Goal: Task Accomplishment & Management: Complete application form

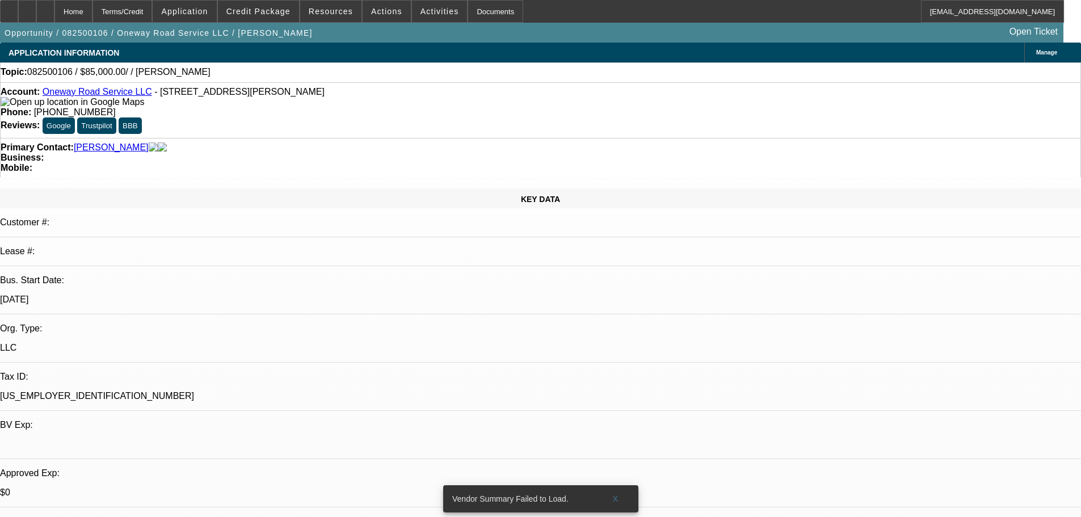
select select "0"
select select "2"
select select "0.1"
select select "4"
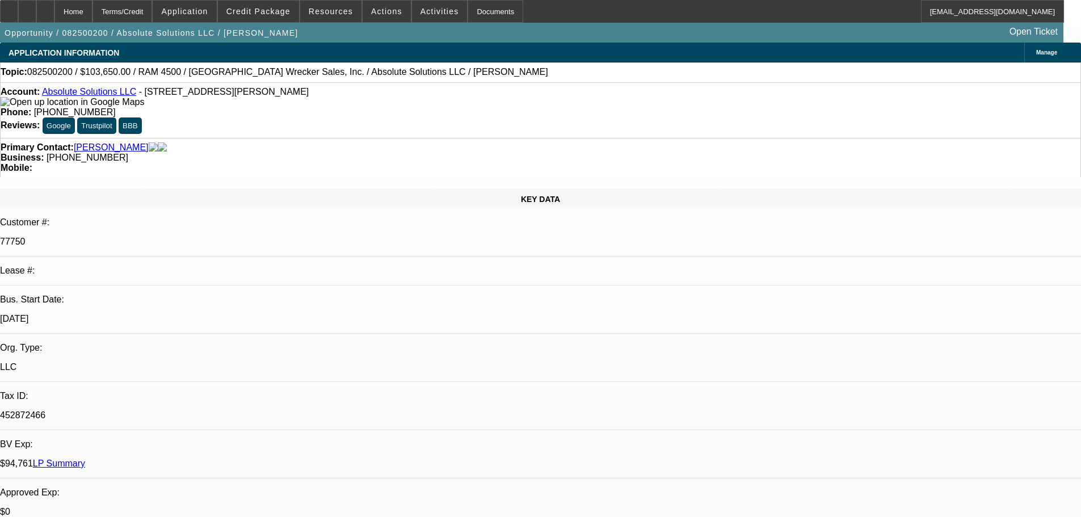
select select "0"
select select "6"
select select "0"
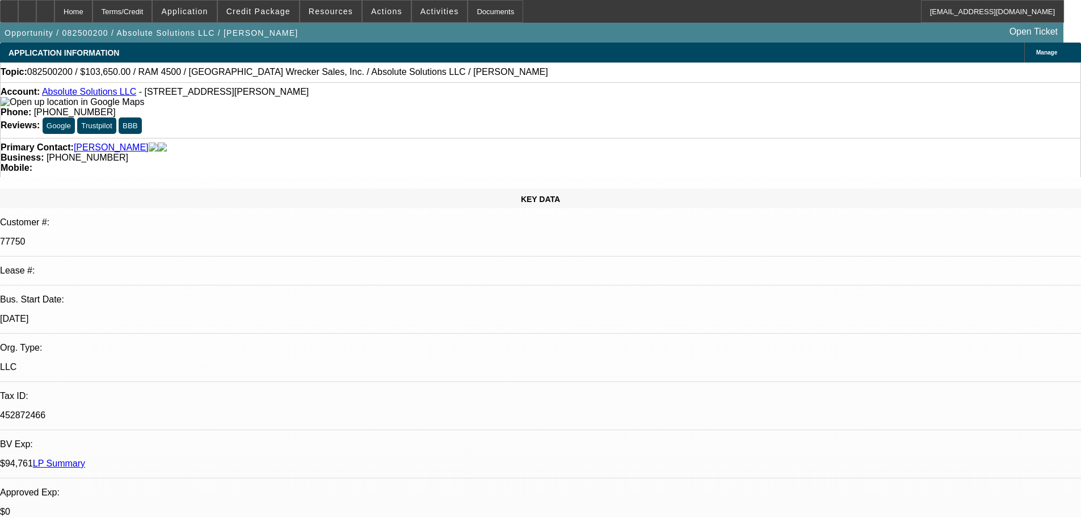
select select "0"
select select "6"
select select "0"
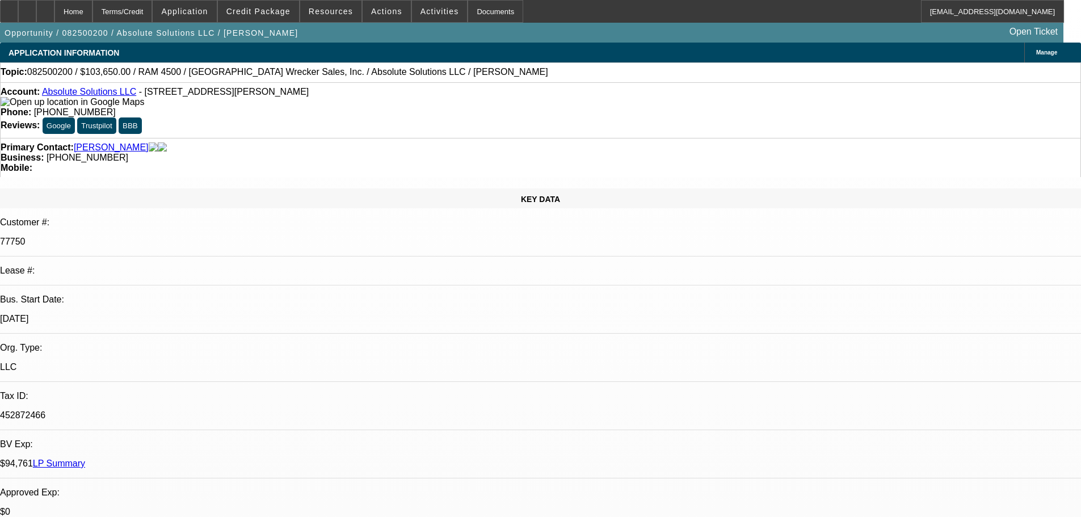
select select "0"
select select "6"
select select "0"
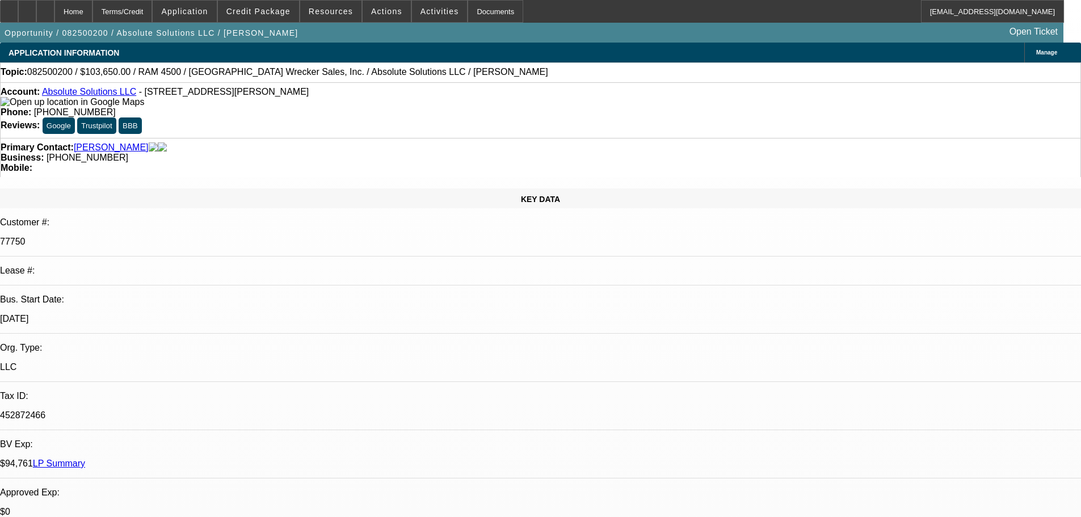
select select "6"
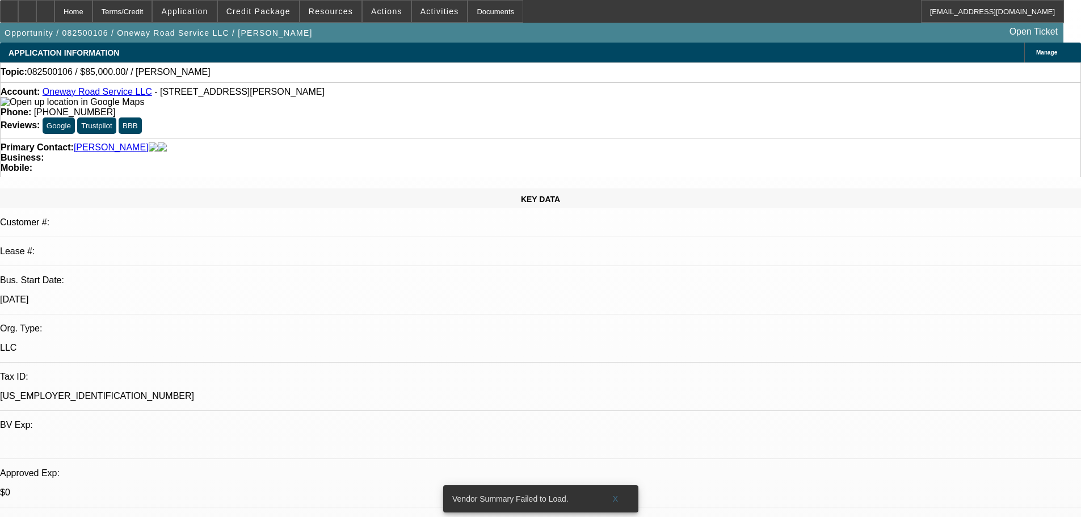
select select "0"
select select "2"
select select "0.1"
select select "4"
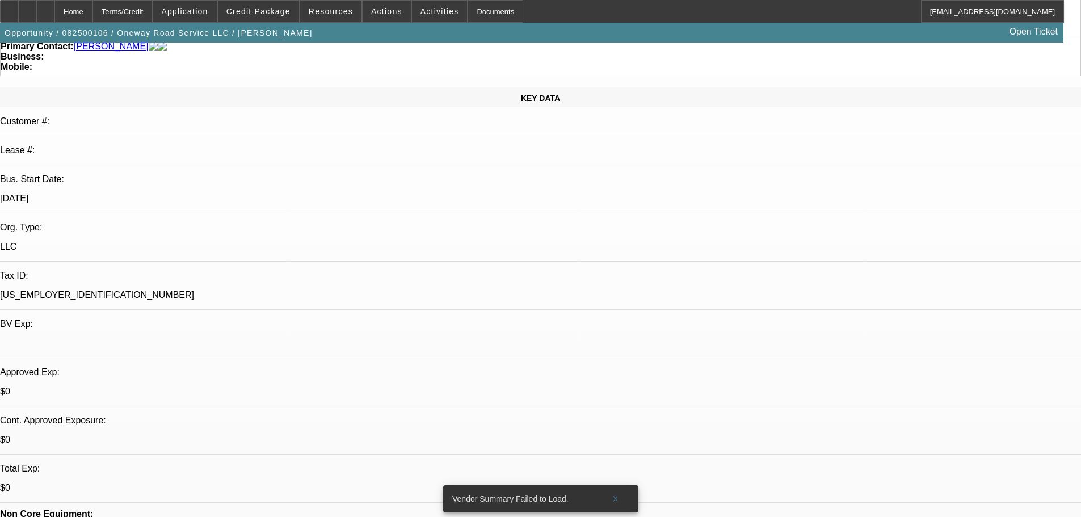
scroll to position [284, 0]
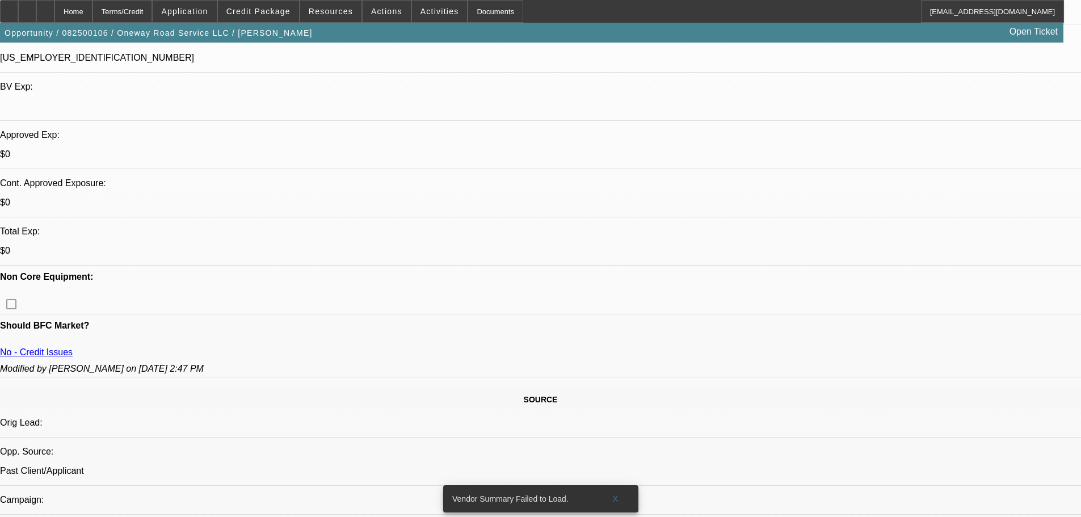
scroll to position [340, 0]
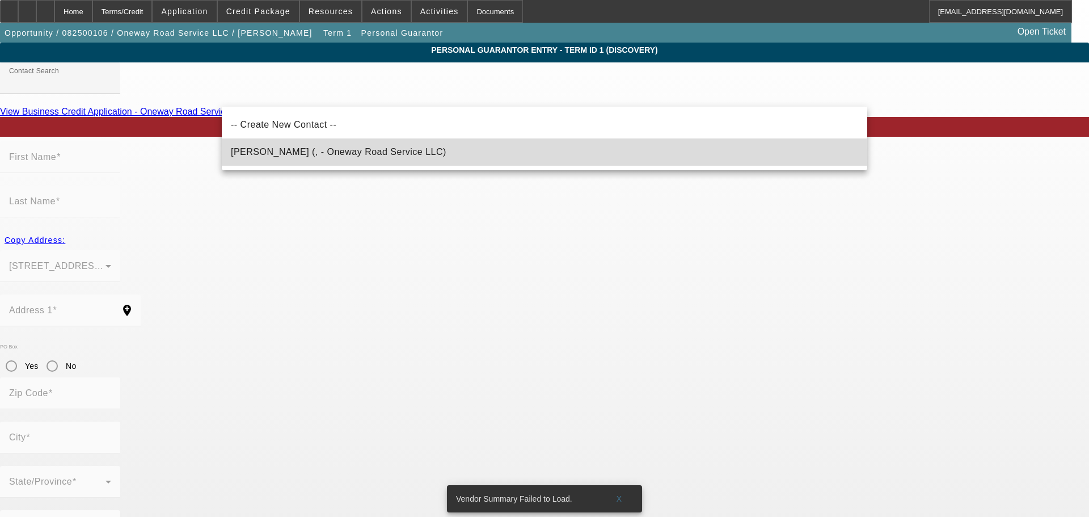
click at [308, 154] on span "Vaniska, Edward (, - Oneway Road Service LLC)" at bounding box center [339, 152] width 216 height 10
type input "Vaniska, Edward (, - Oneway Road Service LLC)"
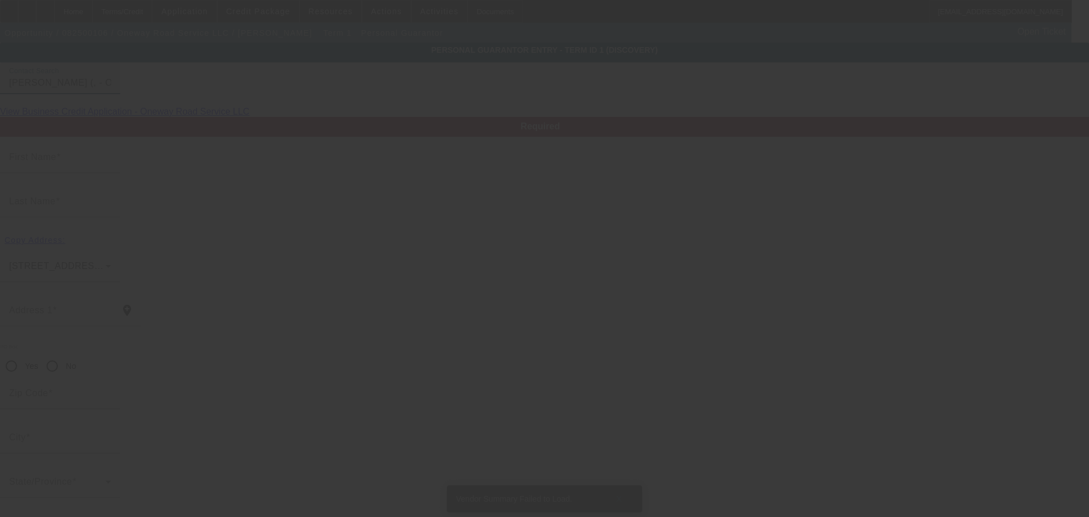
type input "Edward"
type input "Vaniska"
radio input "true"
type input "onewayroadservice@outlook.com"
type input "(561) 312-0946"
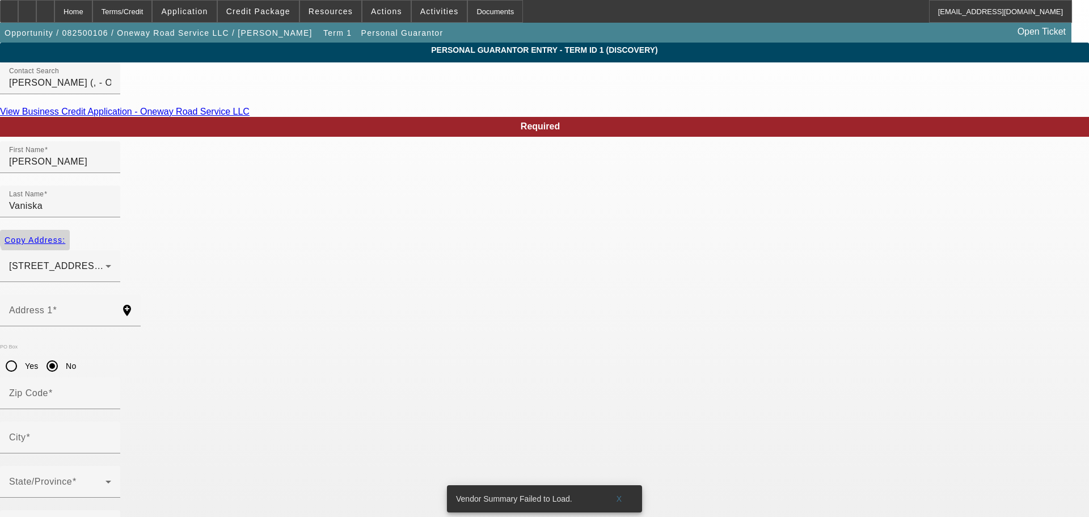
click at [65, 235] on span "Copy Address:" at bounding box center [35, 239] width 61 height 9
type input "3151 sw otter lane"
radio input "false"
type input "34997"
type input "Stuart"
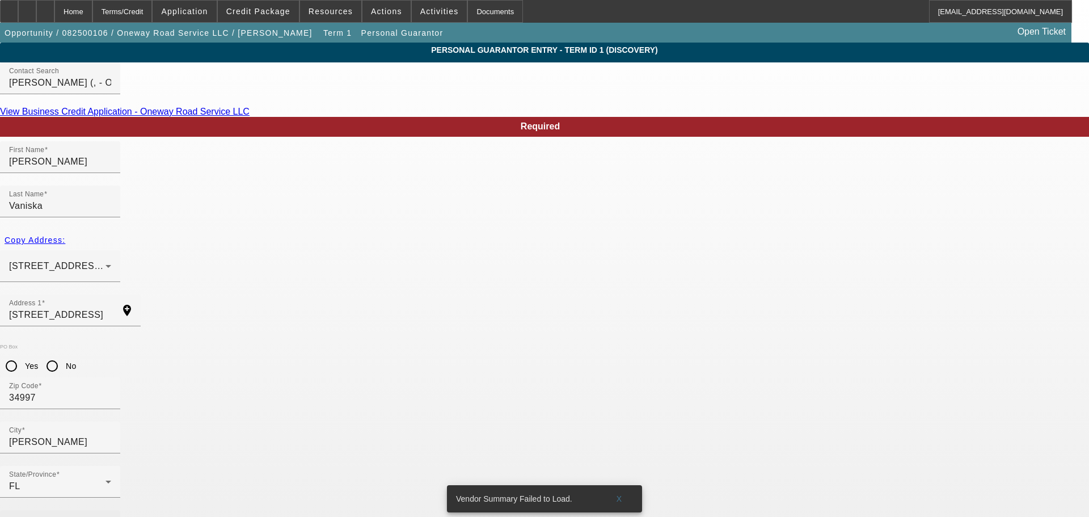
click at [79, 516] on mat-label "Business Phone" at bounding box center [44, 526] width 70 height 10
type input "593-92-4687"
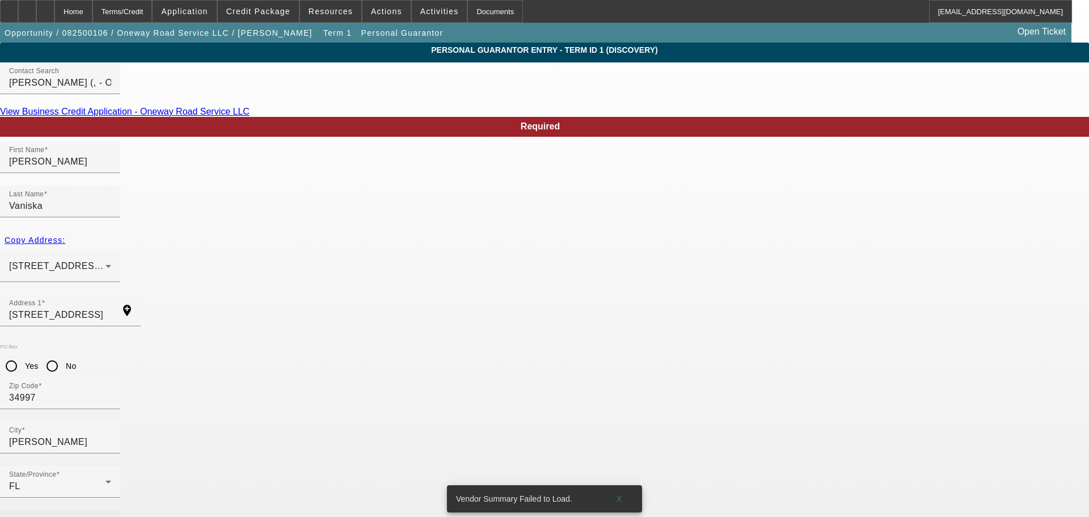
click at [79, 516] on mat-label "Business Phone" at bounding box center [44, 526] width 70 height 10
type input "(561) 312-0946"
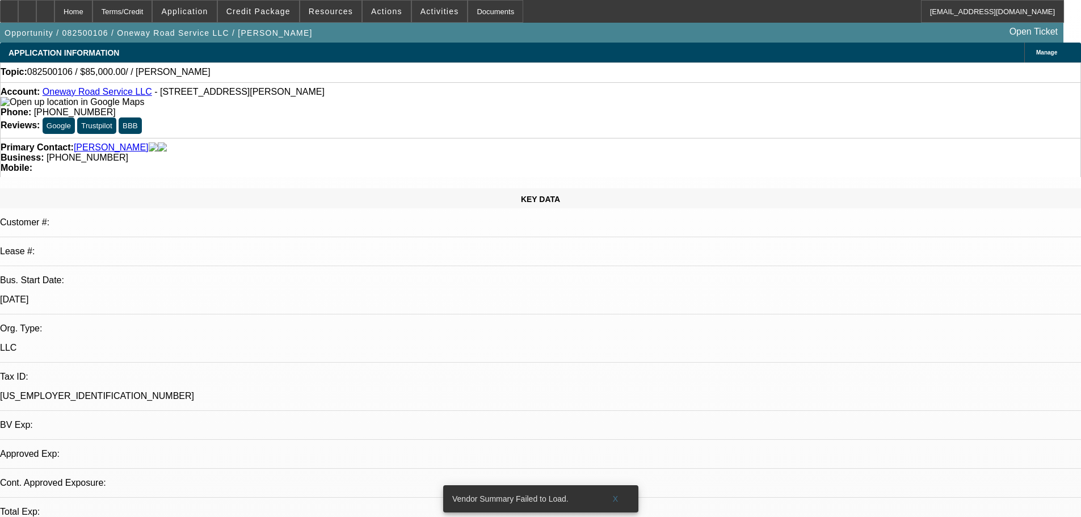
select select "0"
select select "2"
select select "0.1"
select select "4"
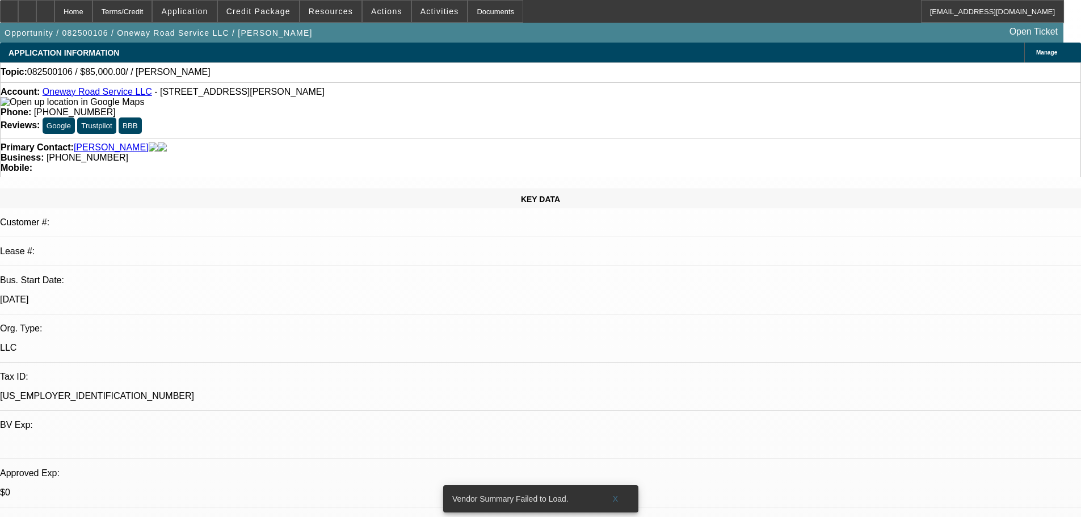
click at [280, 14] on span "Credit Package" at bounding box center [258, 11] width 64 height 9
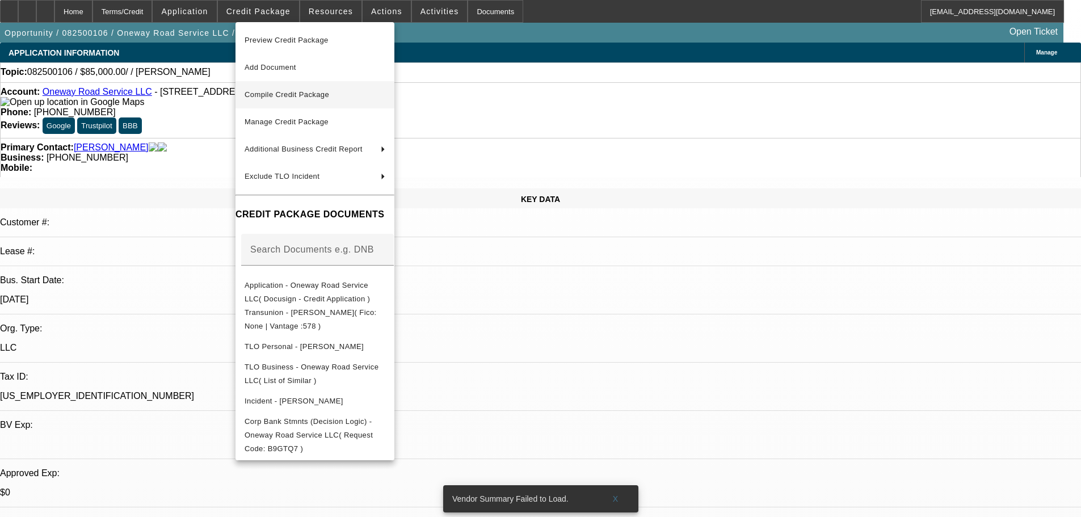
click at [318, 95] on span "Compile Credit Package" at bounding box center [286, 94] width 85 height 9
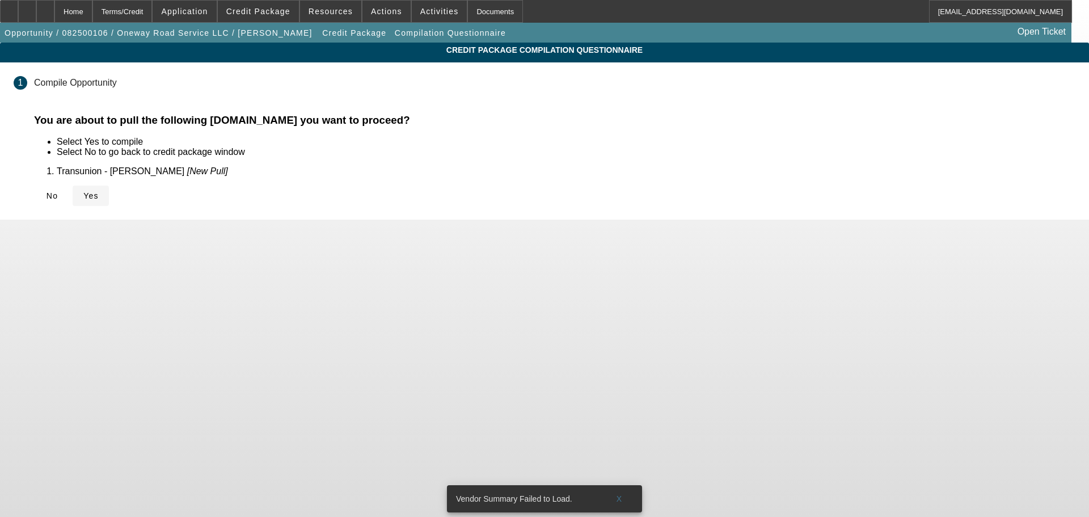
click at [99, 197] on span "Yes" at bounding box center [90, 195] width 15 height 9
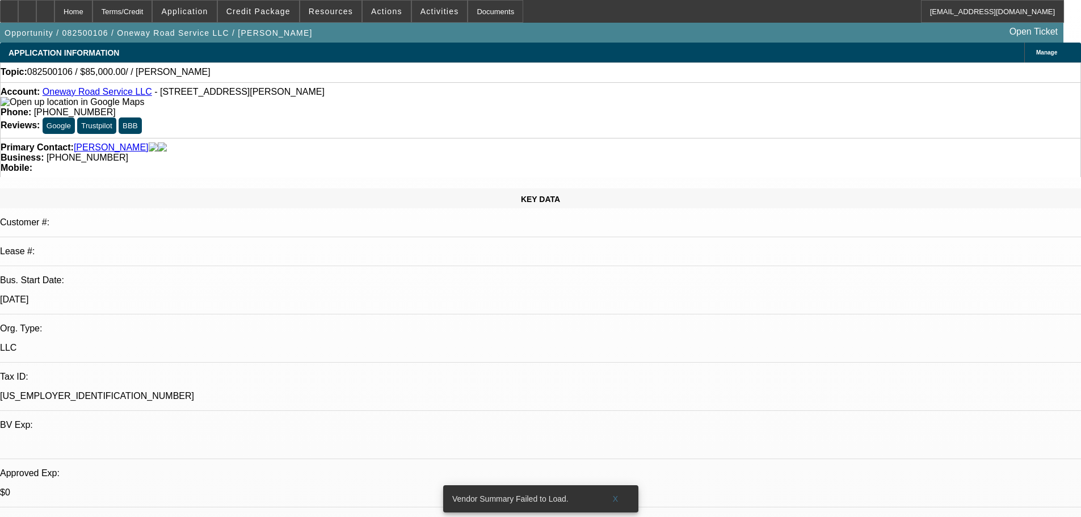
select select "0"
select select "2"
select select "0.1"
select select "4"
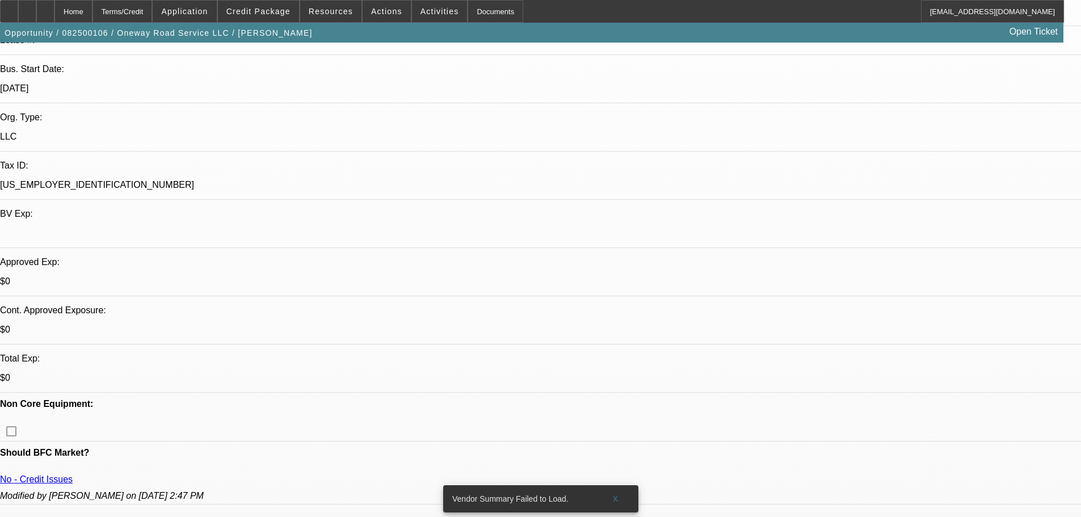
scroll to position [284, 0]
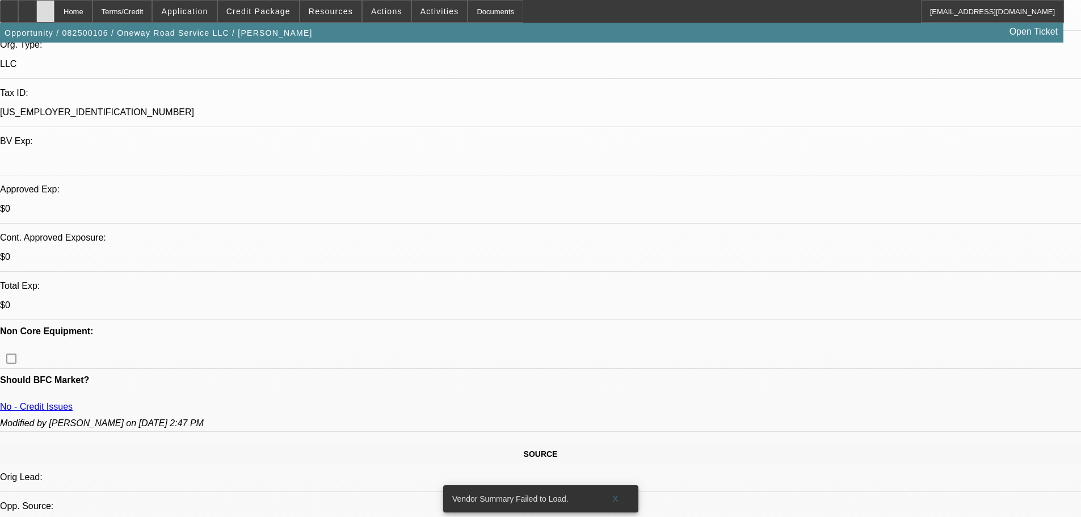
click at [54, 15] on div at bounding box center [45, 11] width 18 height 23
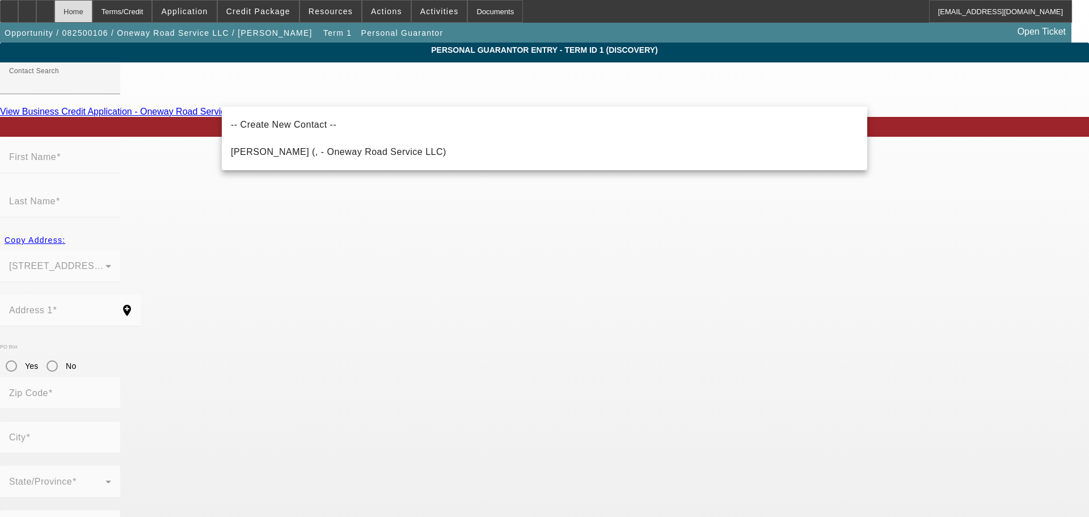
click at [92, 11] on div "Home" at bounding box center [73, 11] width 38 height 23
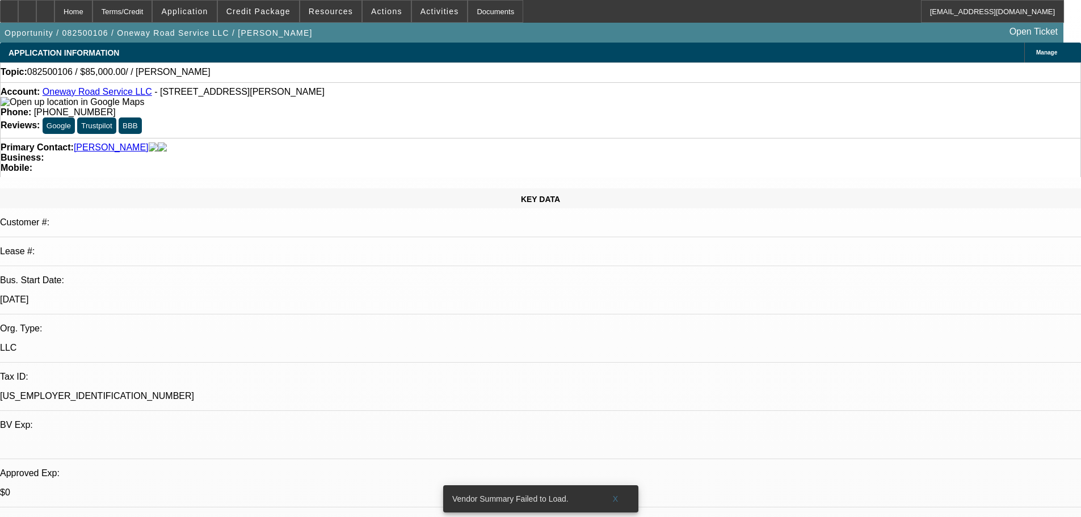
select select "0"
select select "2"
select select "0.1"
select select "4"
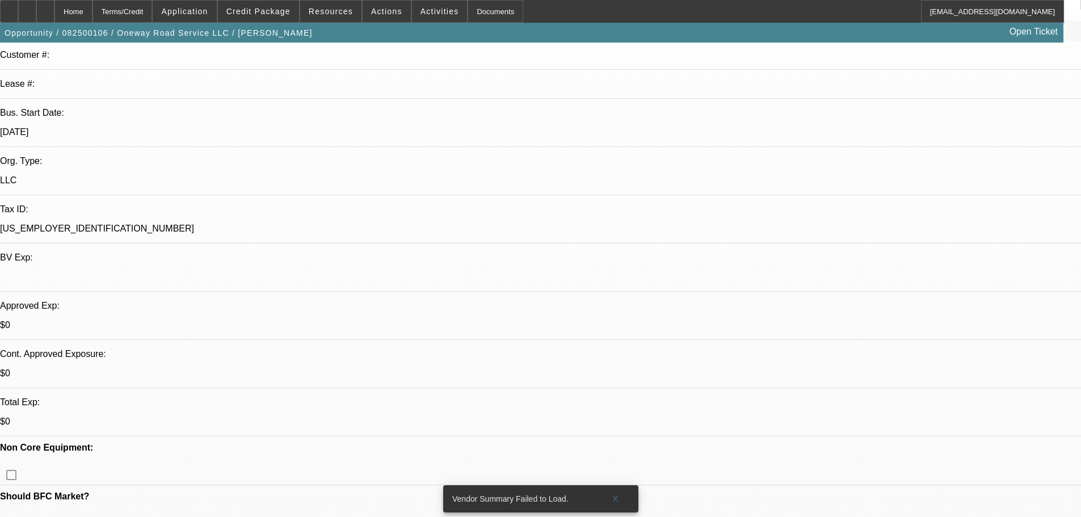
scroll to position [170, 0]
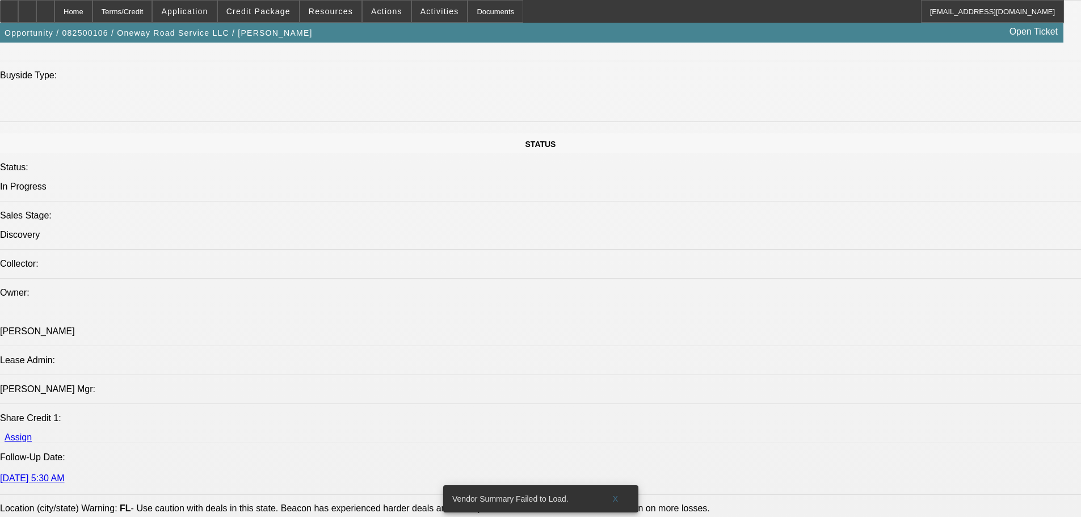
scroll to position [1361, 0]
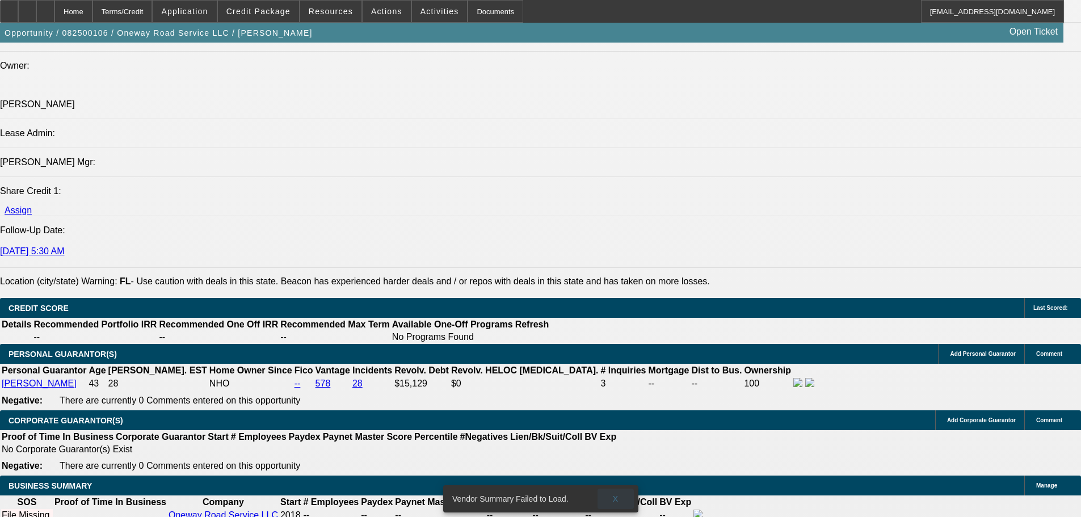
click at [612, 492] on span at bounding box center [615, 498] width 36 height 27
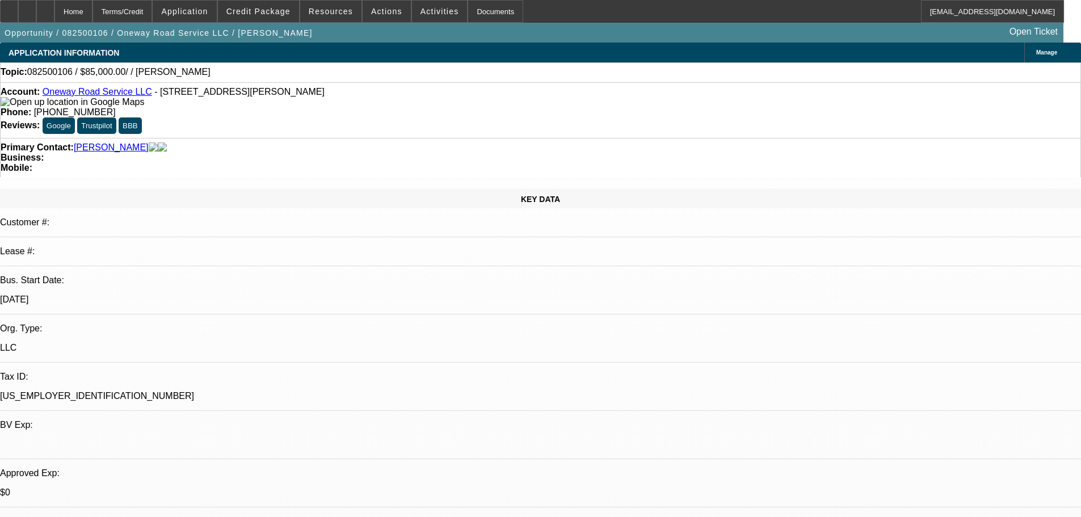
scroll to position [227, 0]
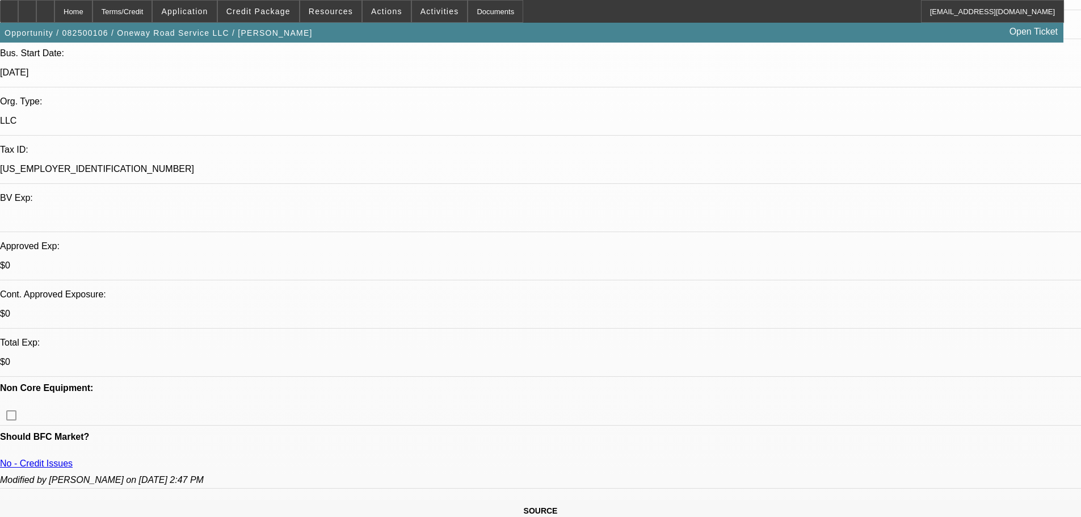
click at [385, 13] on span "Actions" at bounding box center [386, 11] width 31 height 9
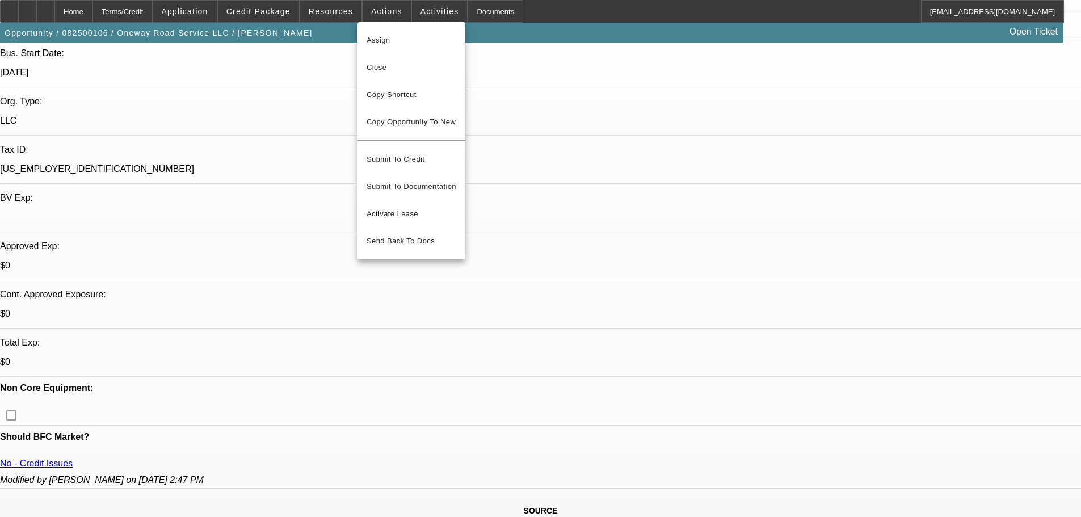
click at [197, 91] on div at bounding box center [540, 258] width 1081 height 517
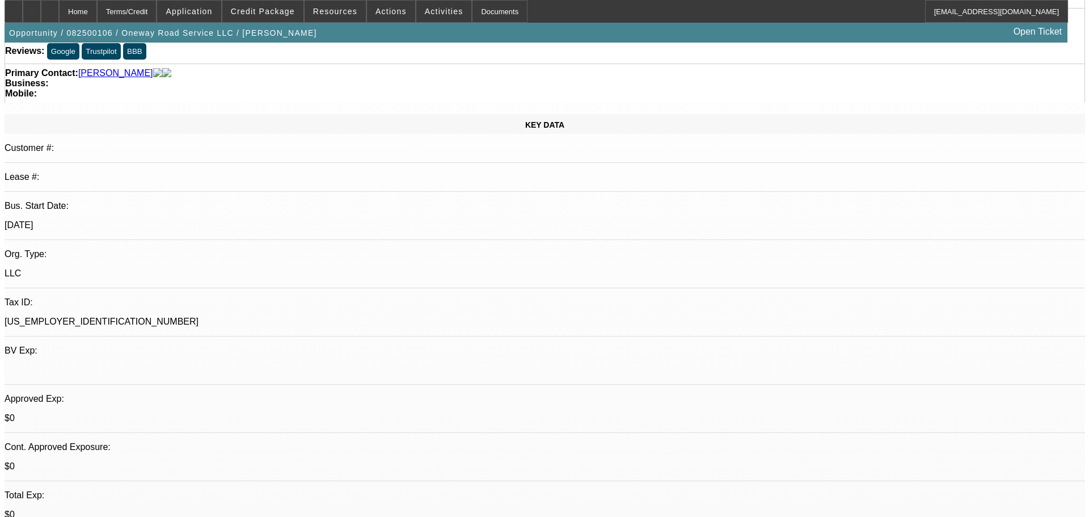
scroll to position [0, 0]
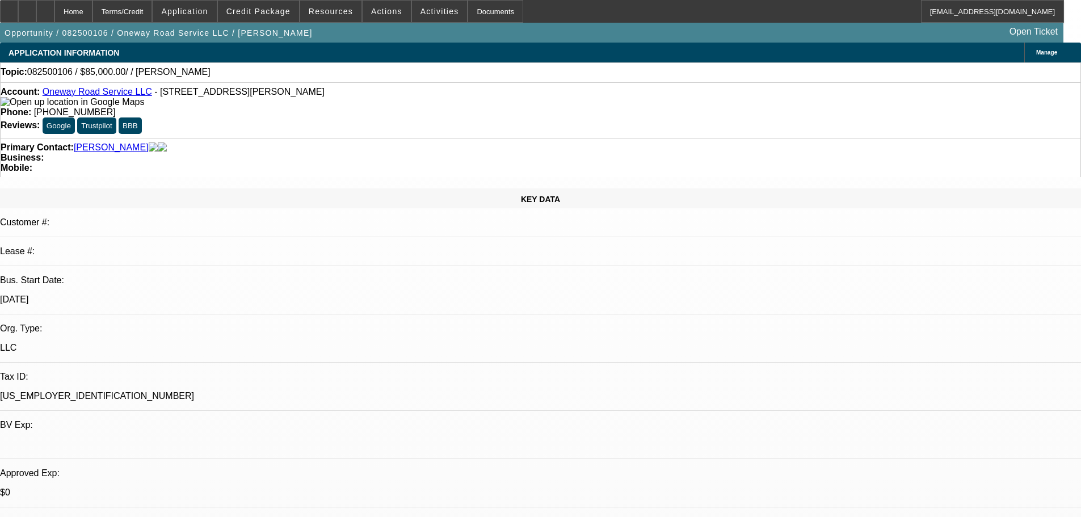
click at [101, 96] on link "Oneway Road Service LLC" at bounding box center [97, 92] width 109 height 10
click at [379, 7] on span "Actions" at bounding box center [386, 11] width 31 height 9
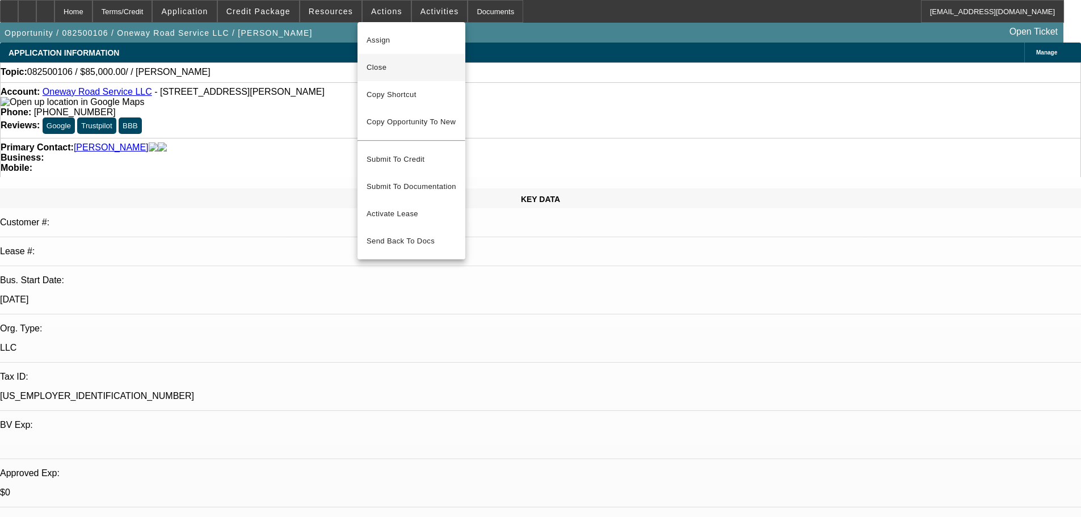
click at [410, 68] on span "Close" at bounding box center [411, 68] width 90 height 14
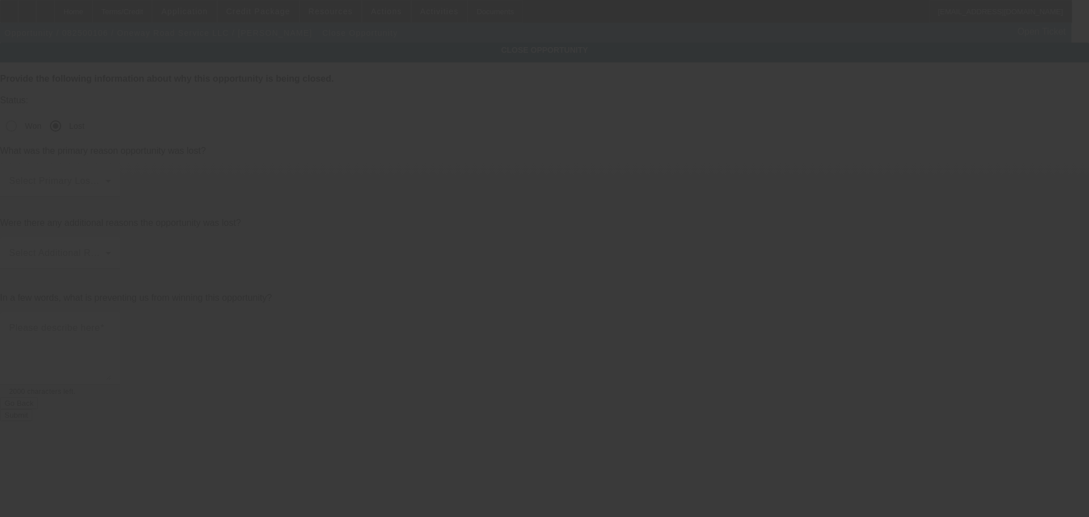
click at [106, 179] on span at bounding box center [57, 186] width 96 height 14
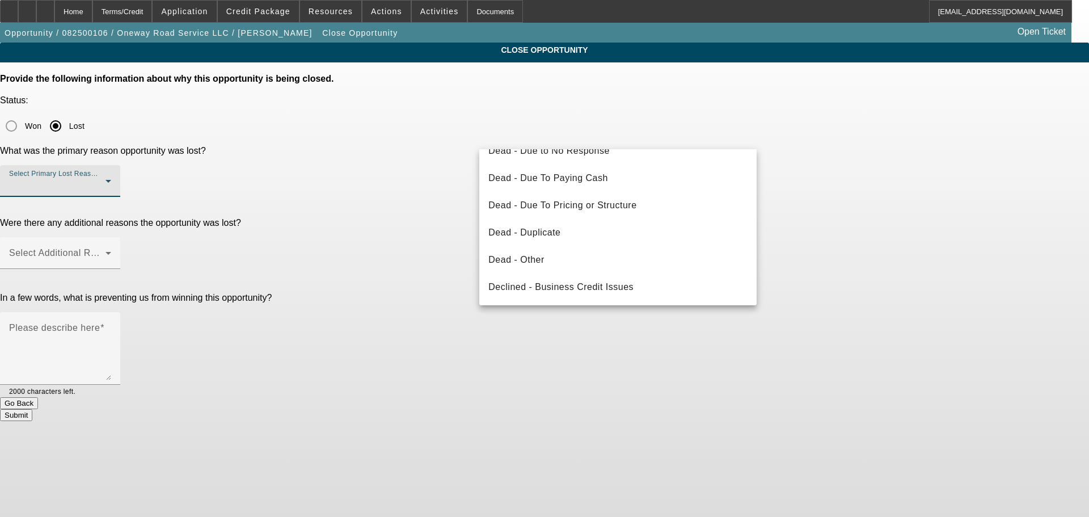
scroll to position [153, 0]
click at [602, 254] on span "Declined - Personal Credit Issues" at bounding box center [560, 260] width 144 height 14
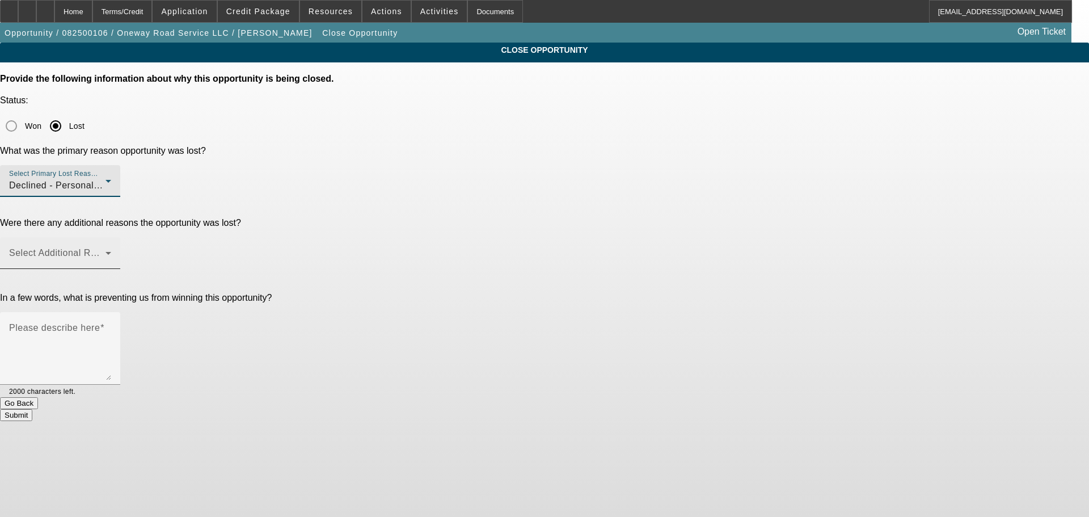
click at [106, 251] on span at bounding box center [57, 258] width 96 height 14
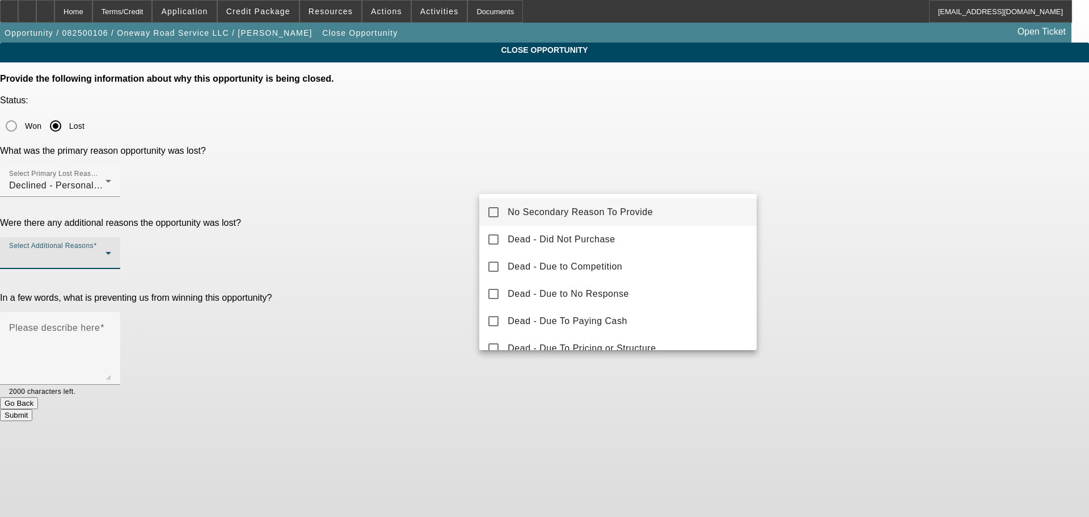
click at [576, 216] on span "No Secondary Reason To Provide" at bounding box center [580, 212] width 145 height 14
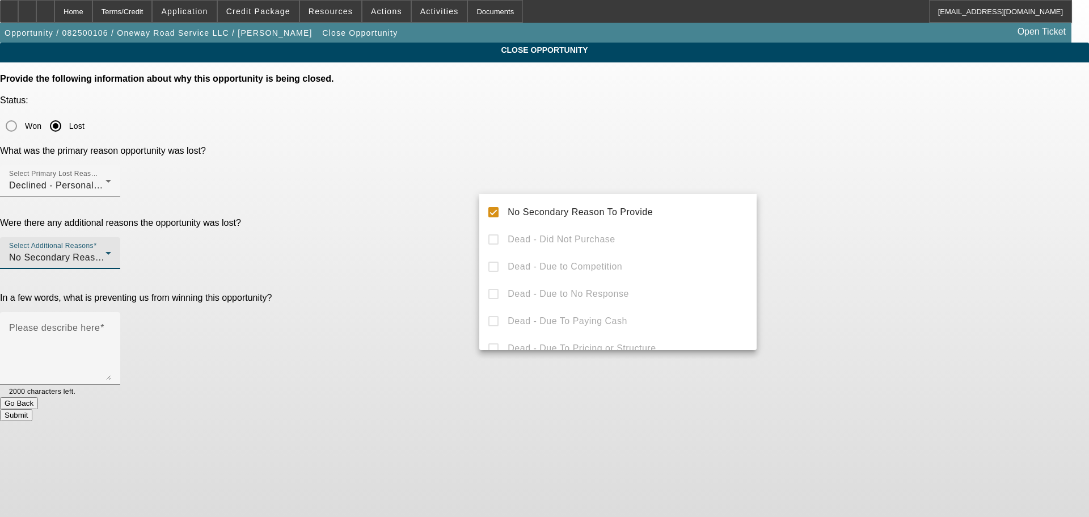
click at [887, 220] on div at bounding box center [544, 258] width 1089 height 517
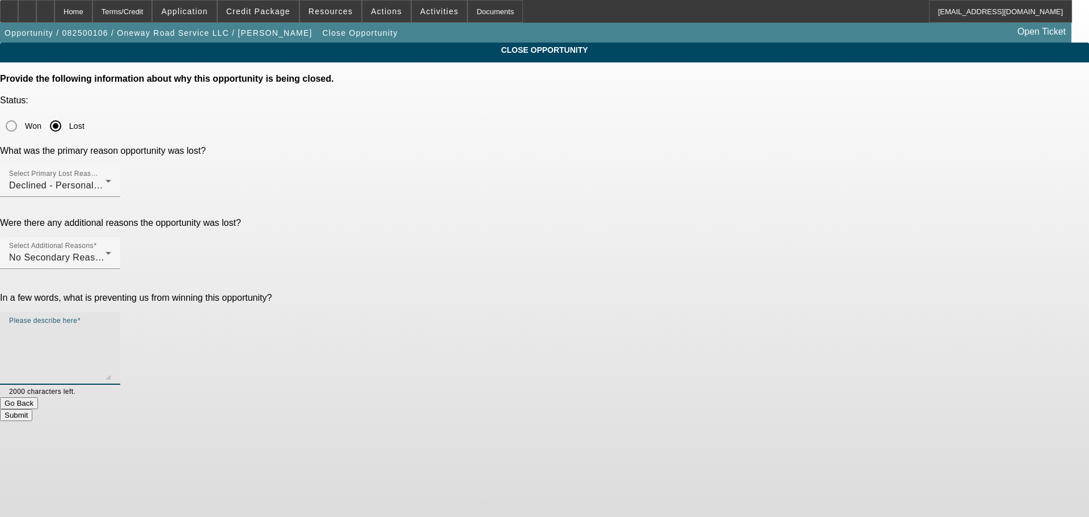
click at [111, 326] on textarea "Please describe here" at bounding box center [60, 353] width 102 height 54
click at [111, 326] on textarea "Truly terrible. They didnt understand why i couldnt approve them while Ally off…" at bounding box center [60, 353] width 102 height 54
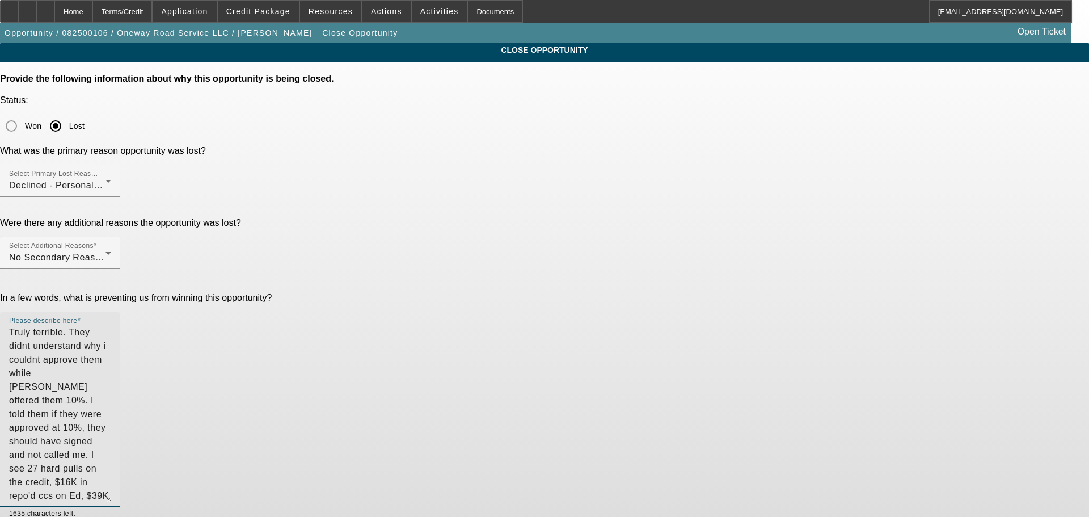
drag, startPoint x: 746, startPoint y: 268, endPoint x: 766, endPoint y: 390, distance: 123.6
click at [766, 390] on div "CLOSE OPPORTUNITY Provide the following information about why this opportunity …" at bounding box center [544, 293] width 1089 height 500
click at [111, 326] on textarea "Truly terrible. They didnt understand why i couldnt approve them while Ally off…" at bounding box center [60, 414] width 102 height 176
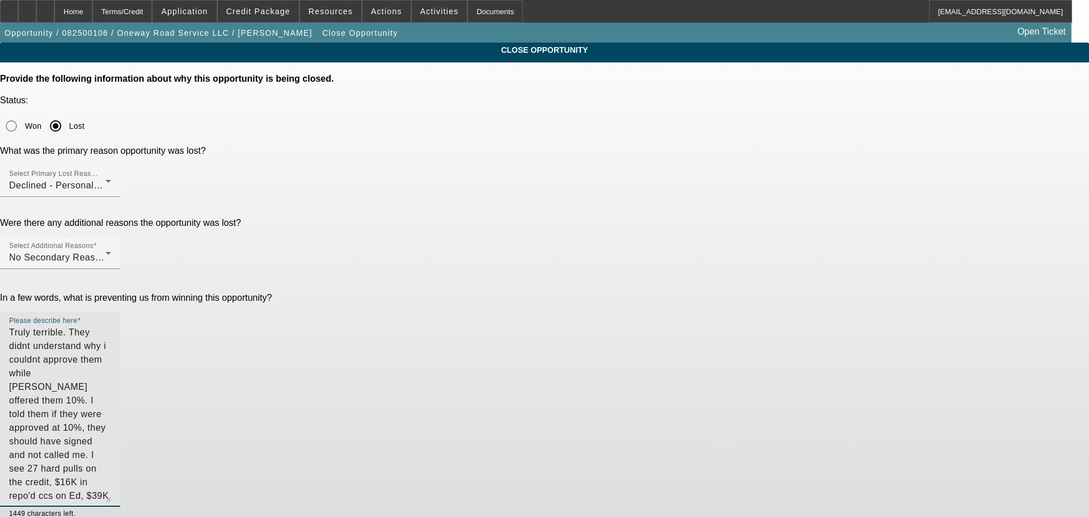
click at [111, 326] on textarea "Truly terrible. They didnt understand why i couldnt approve them while Ally off…" at bounding box center [60, 414] width 102 height 176
click at [111, 377] on textarea "Truly terrible. They didnt understand why i couldnt approve them while Ally off…" at bounding box center [60, 414] width 102 height 176
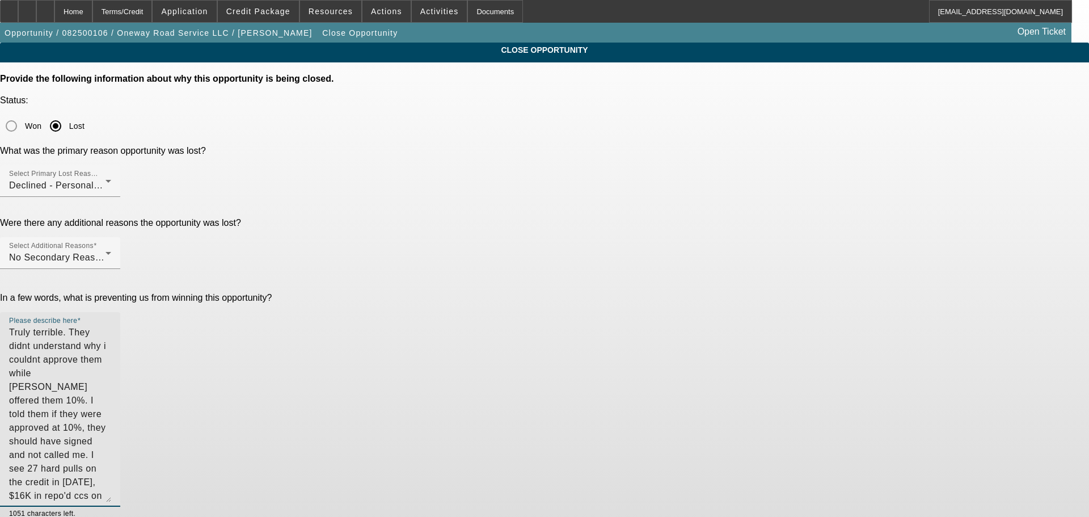
click at [111, 387] on textarea "Truly terrible. They didnt understand why i couldnt approve them while Ally off…" at bounding box center [60, 414] width 102 height 176
type textarea "Truly terrible. They didnt understand why i couldnt approve them while Ally off…"
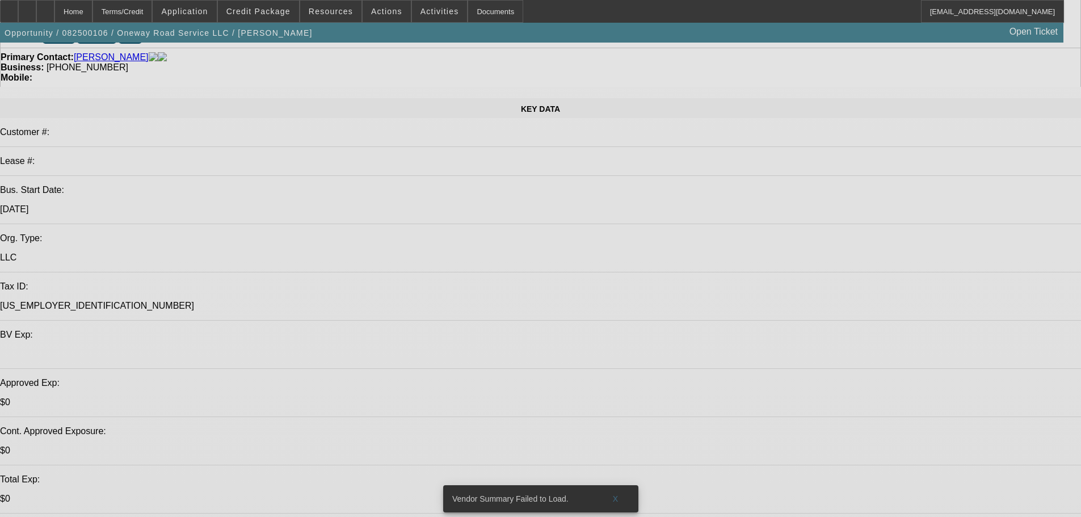
select select "0"
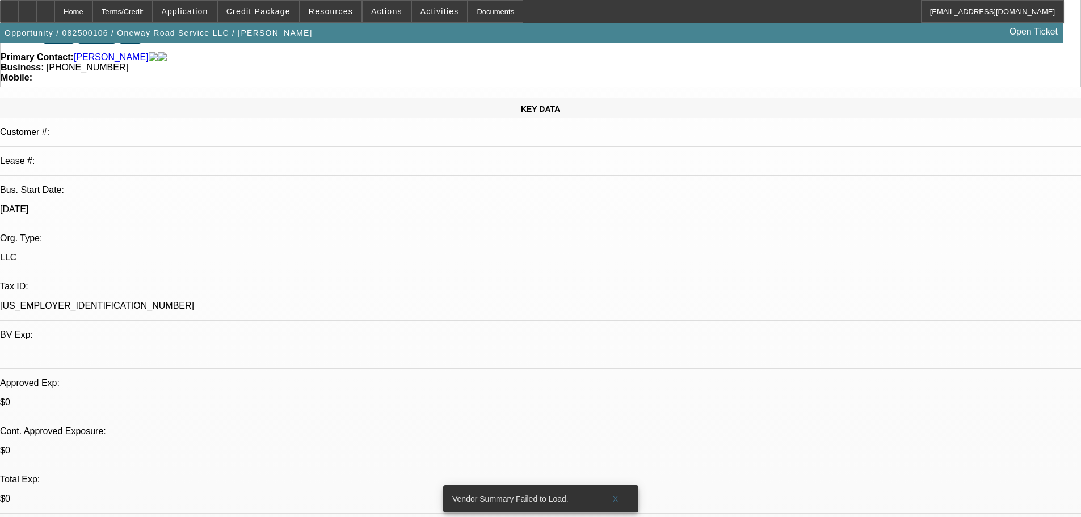
select select "2"
select select "0.1"
select select "4"
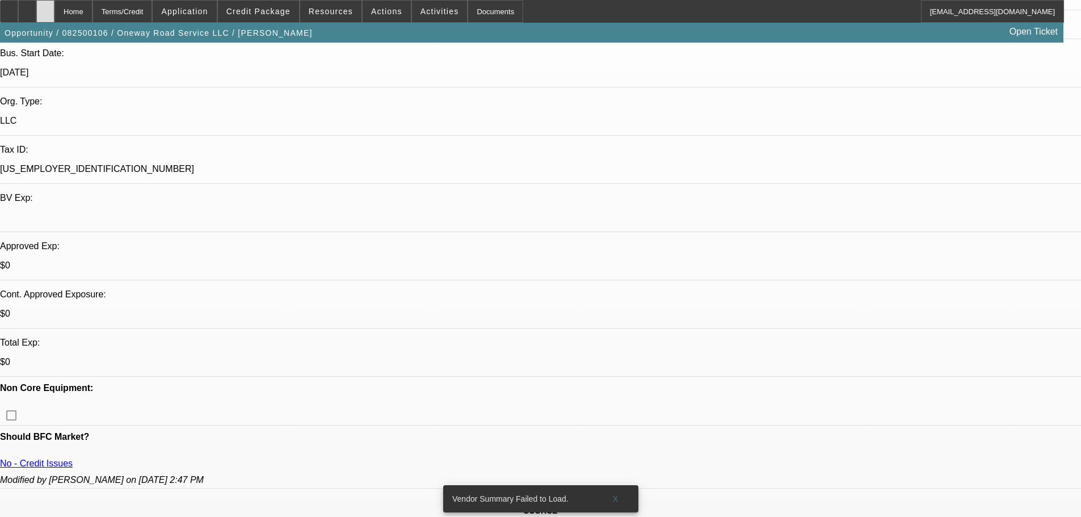
click at [45, 7] on icon at bounding box center [45, 7] width 0 height 0
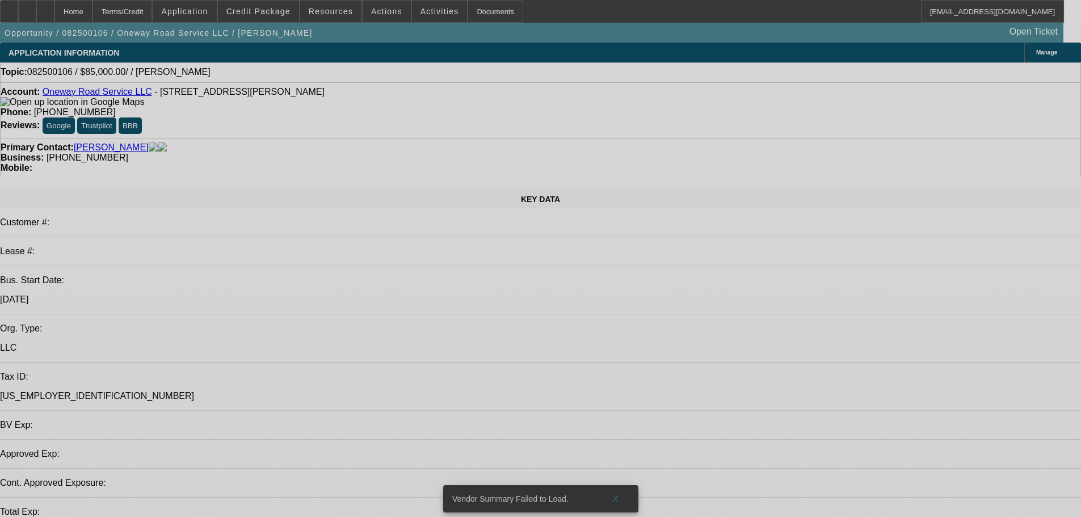
select select "0"
select select "2"
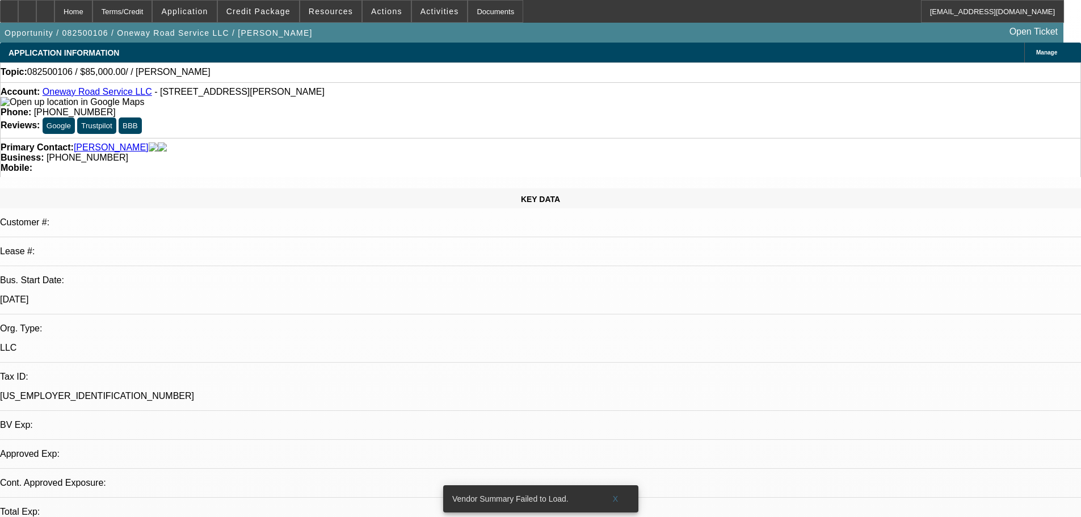
select select "2"
select select "0.1"
select select "4"
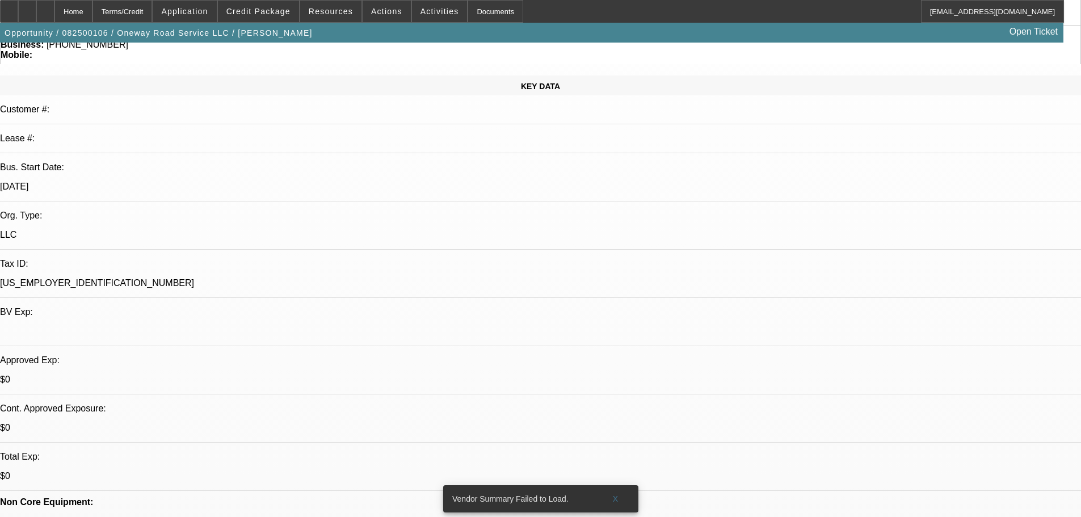
scroll to position [113, 0]
click at [54, 7] on div at bounding box center [45, 11] width 18 height 23
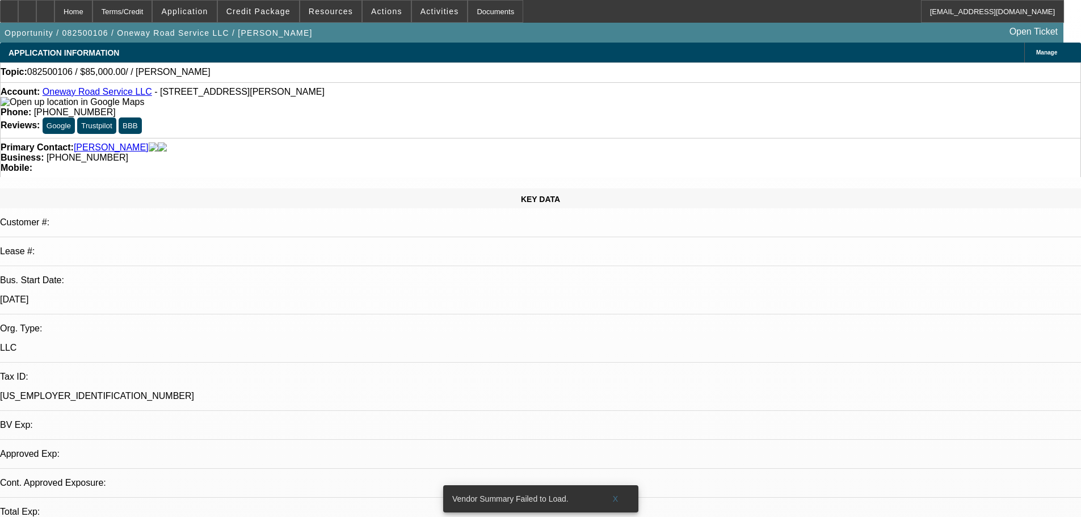
select select "0"
select select "2"
select select "0.1"
select select "4"
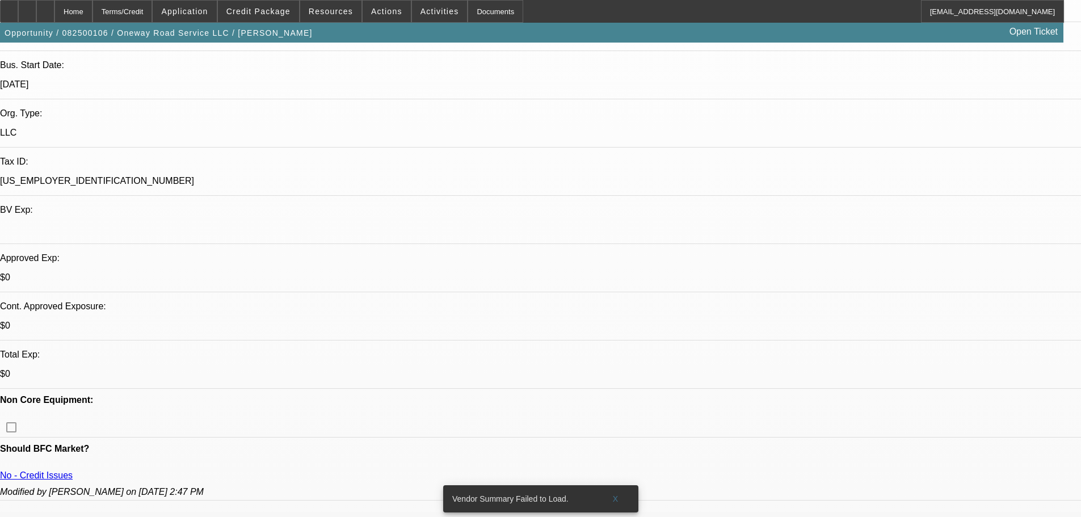
scroll to position [340, 0]
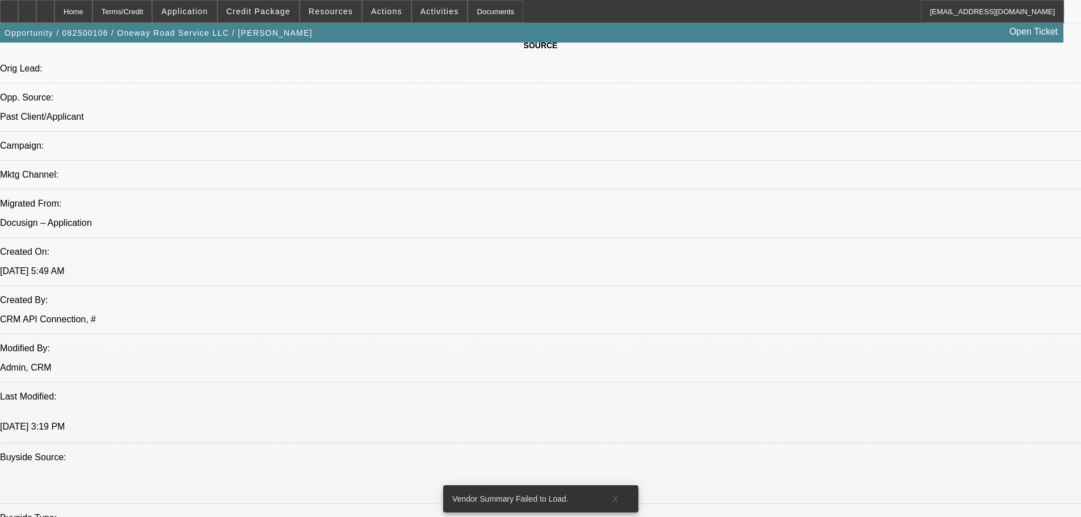
scroll to position [794, 0]
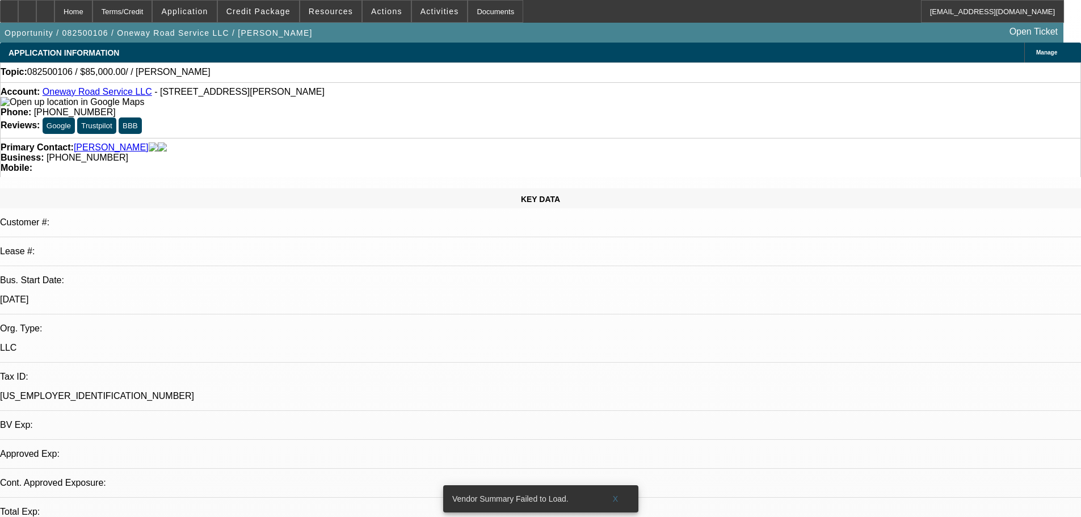
select select "0"
select select "2"
select select "0.1"
select select "4"
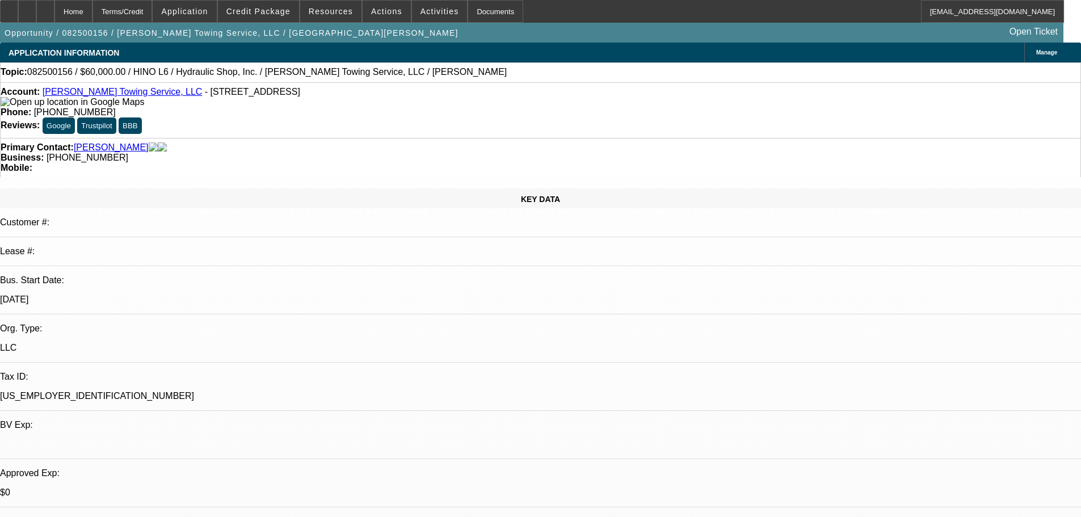
select select "0"
select select "6"
select select "0"
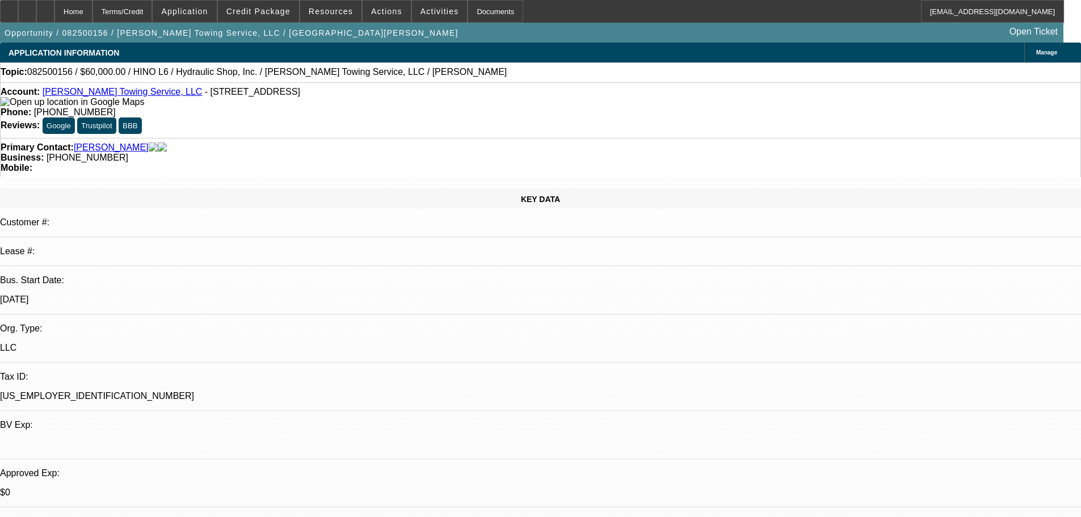
select select "0"
select select "6"
select select "0"
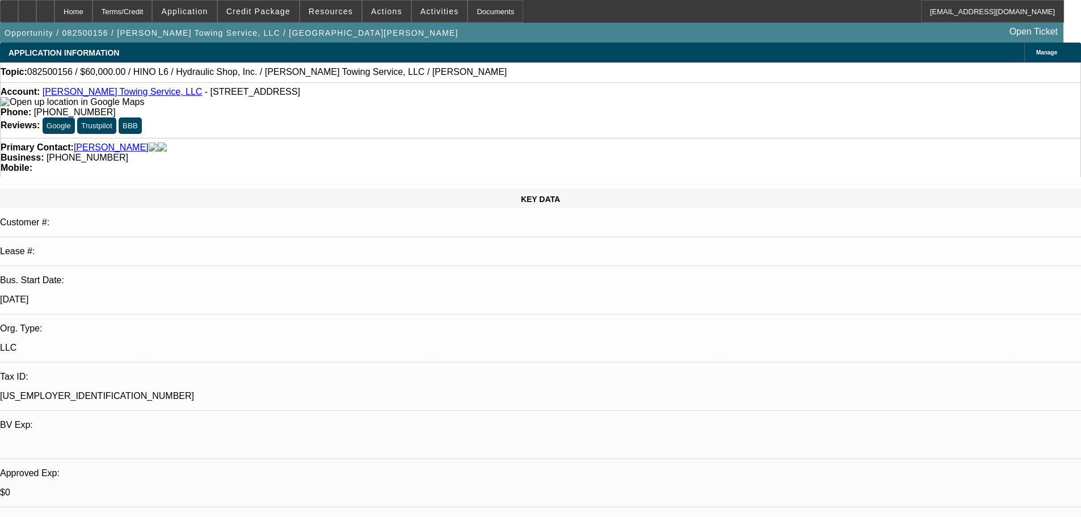
select select "0"
select select "6"
select select "0"
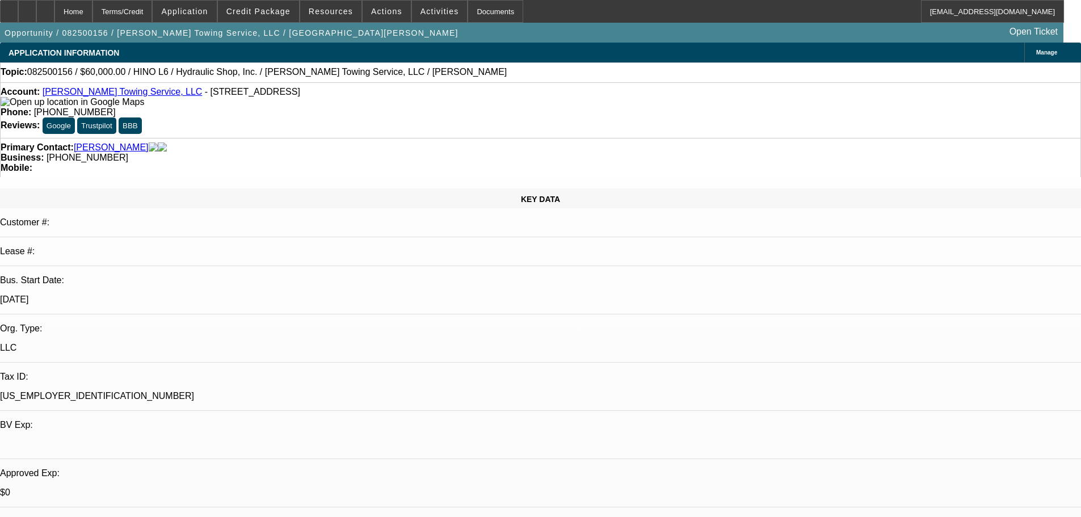
select select "6"
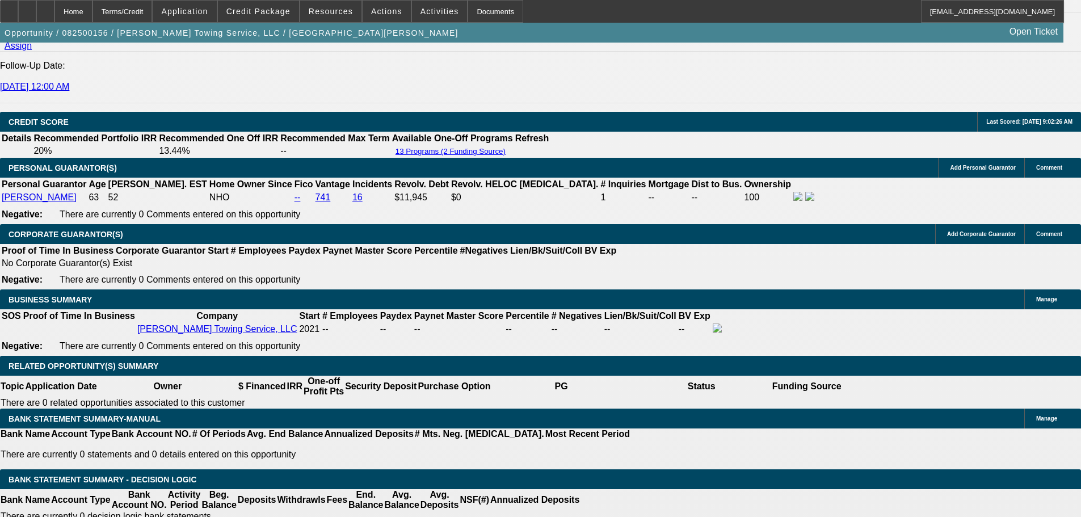
scroll to position [1815, 0]
